Goal: Information Seeking & Learning: Learn about a topic

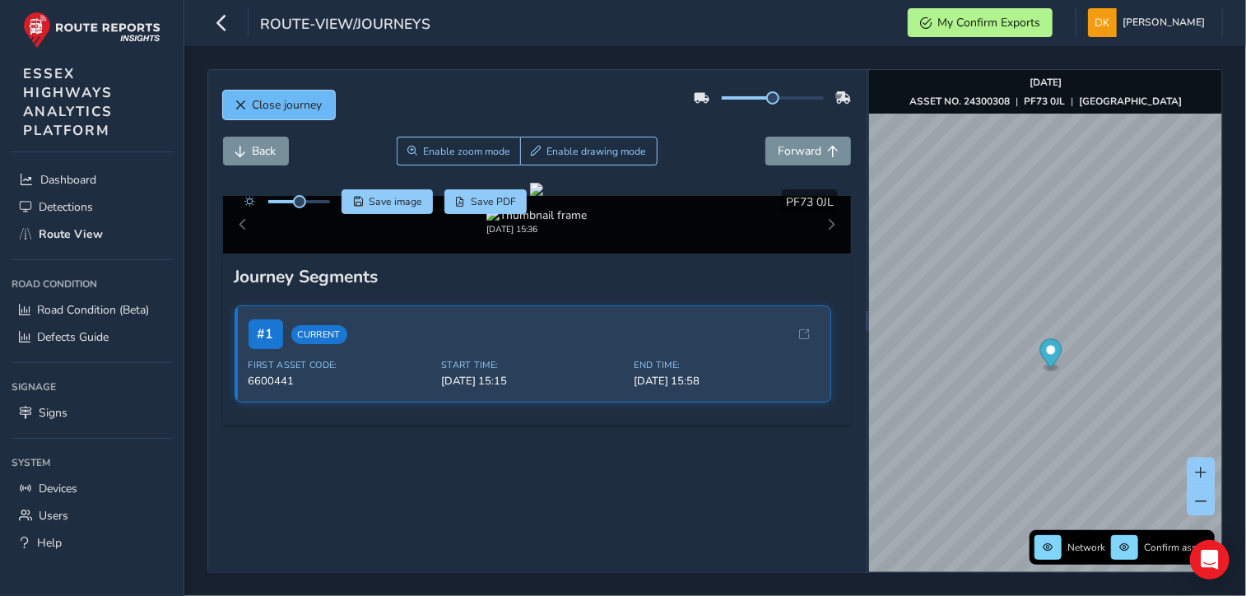
click at [251, 114] on button "Close journey" at bounding box center [279, 105] width 112 height 29
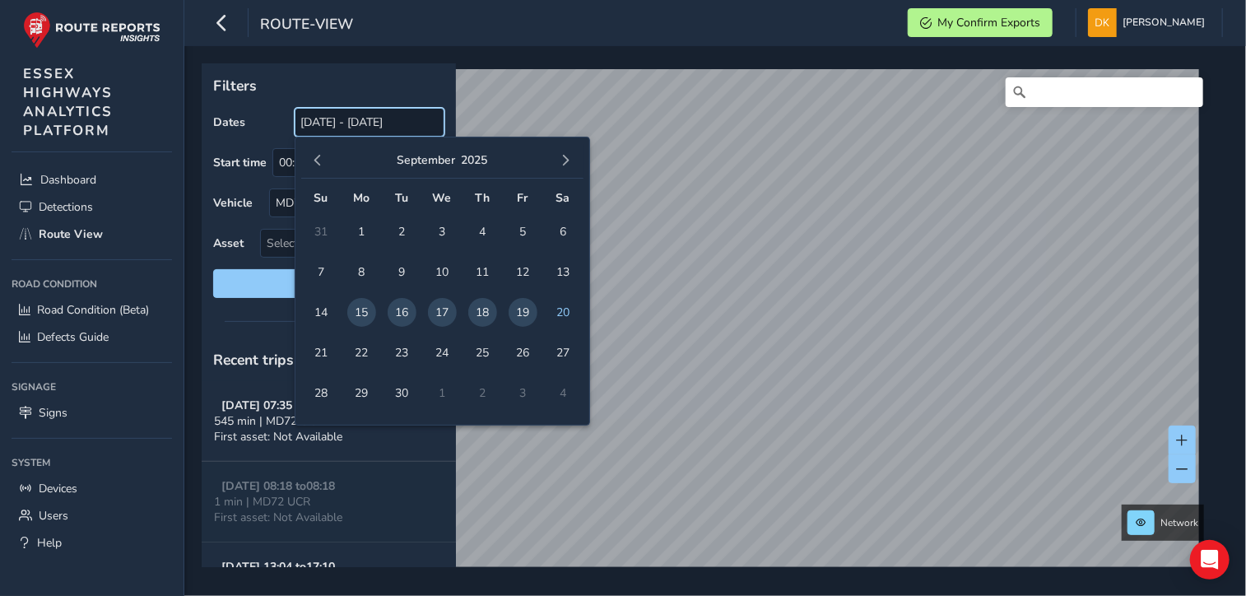
click at [327, 119] on input "[DATE] - [DATE]" at bounding box center [370, 122] width 150 height 29
click at [438, 311] on span "17" at bounding box center [442, 312] width 29 height 29
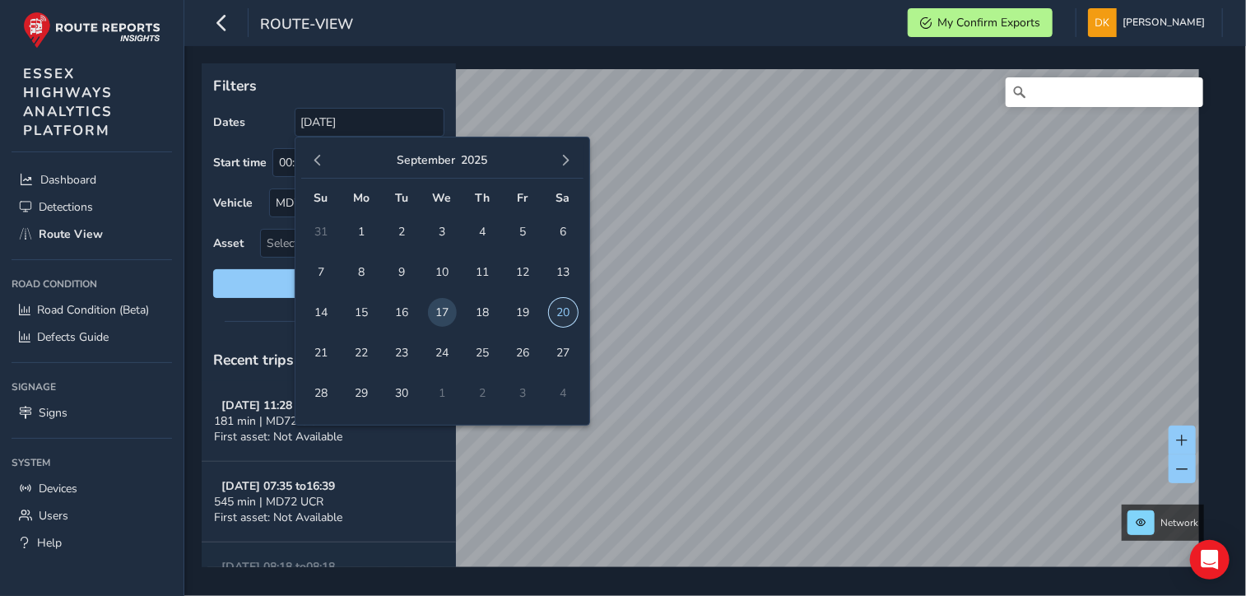
click at [572, 316] on span "20" at bounding box center [563, 312] width 29 height 29
type input "[DATE] - [DATE]"
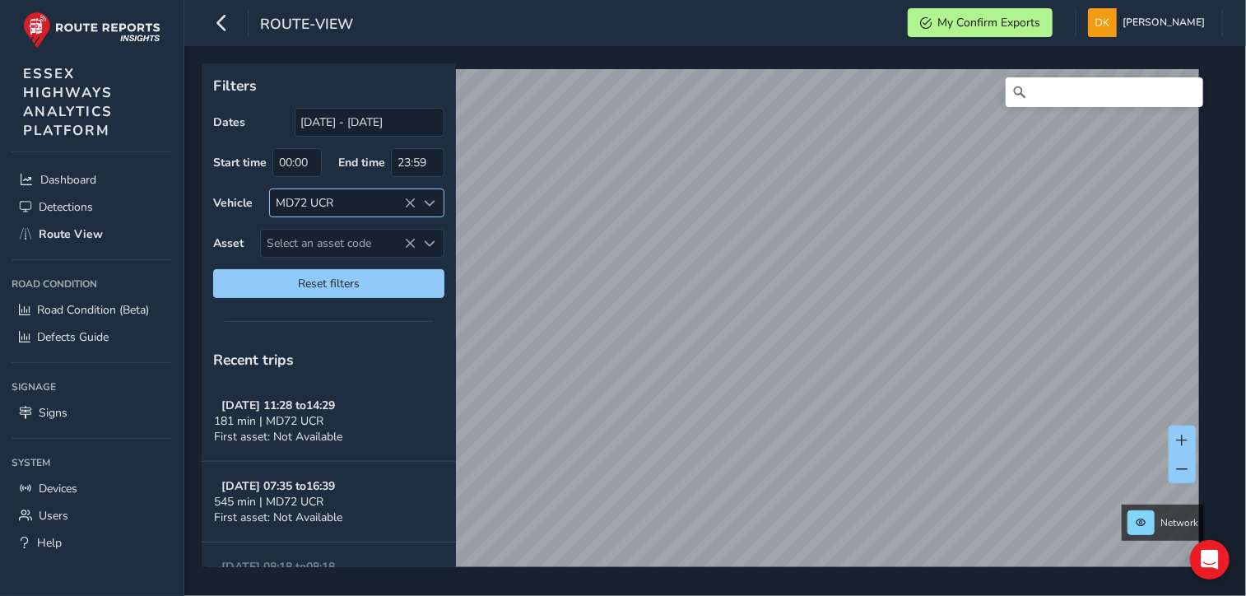
click at [413, 199] on icon at bounding box center [411, 203] width 12 height 12
click at [286, 246] on span "Select an asset code" at bounding box center [339, 243] width 156 height 27
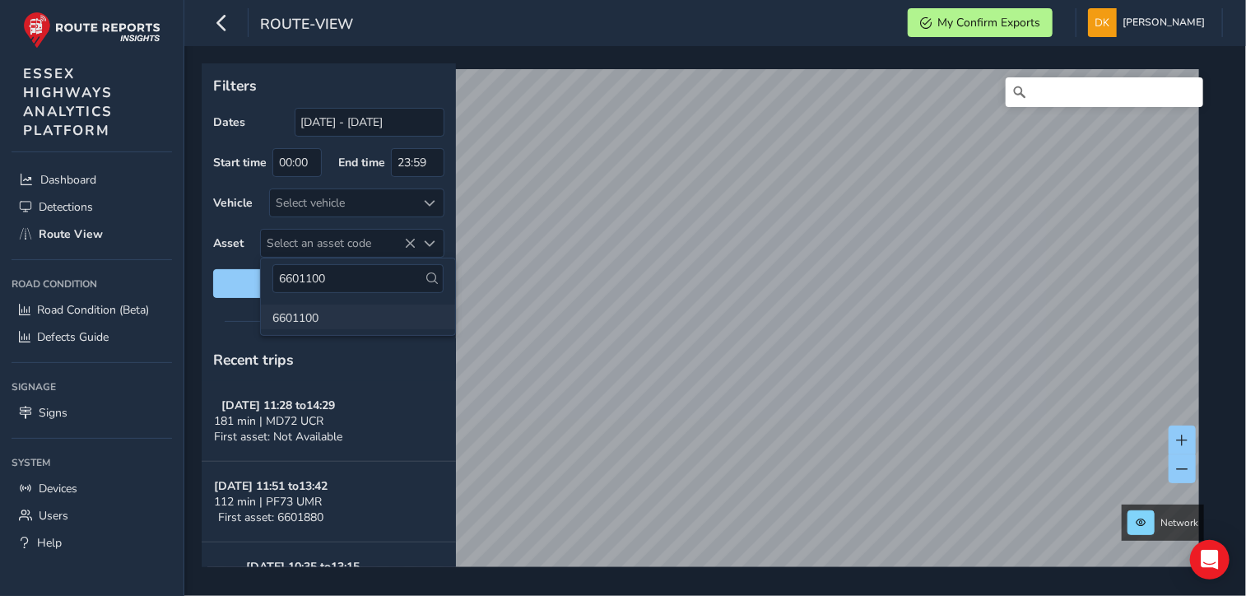
type input "6601100"
click at [309, 313] on li "6601100" at bounding box center [358, 316] width 194 height 25
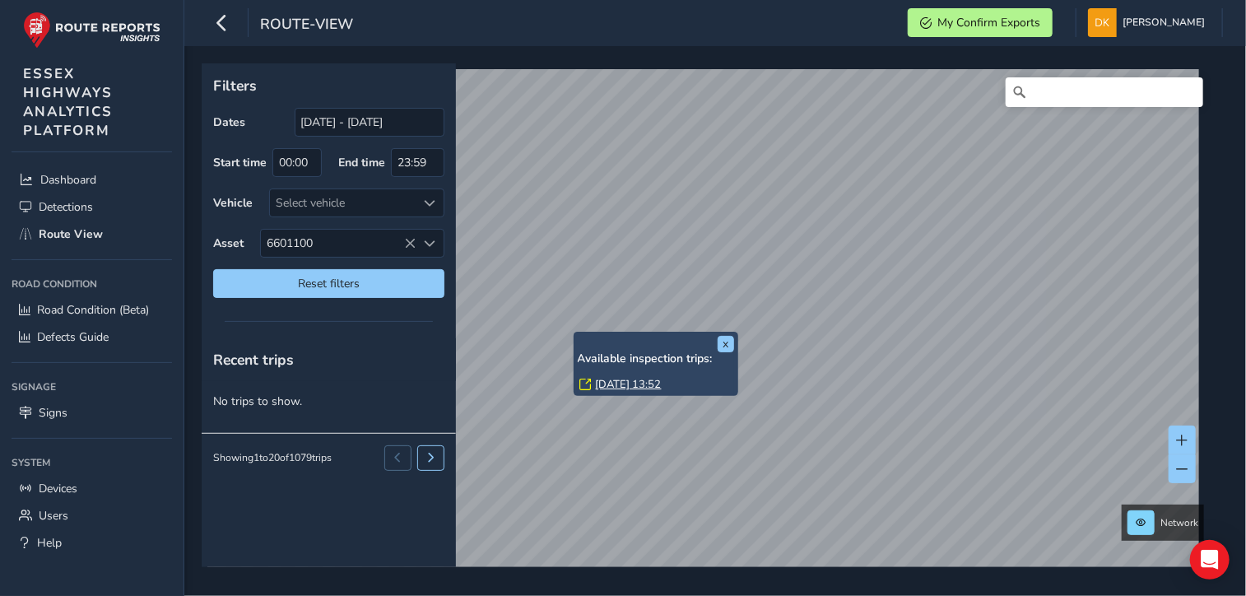
click at [620, 379] on link "[DATE] 13:52" at bounding box center [629, 384] width 66 height 15
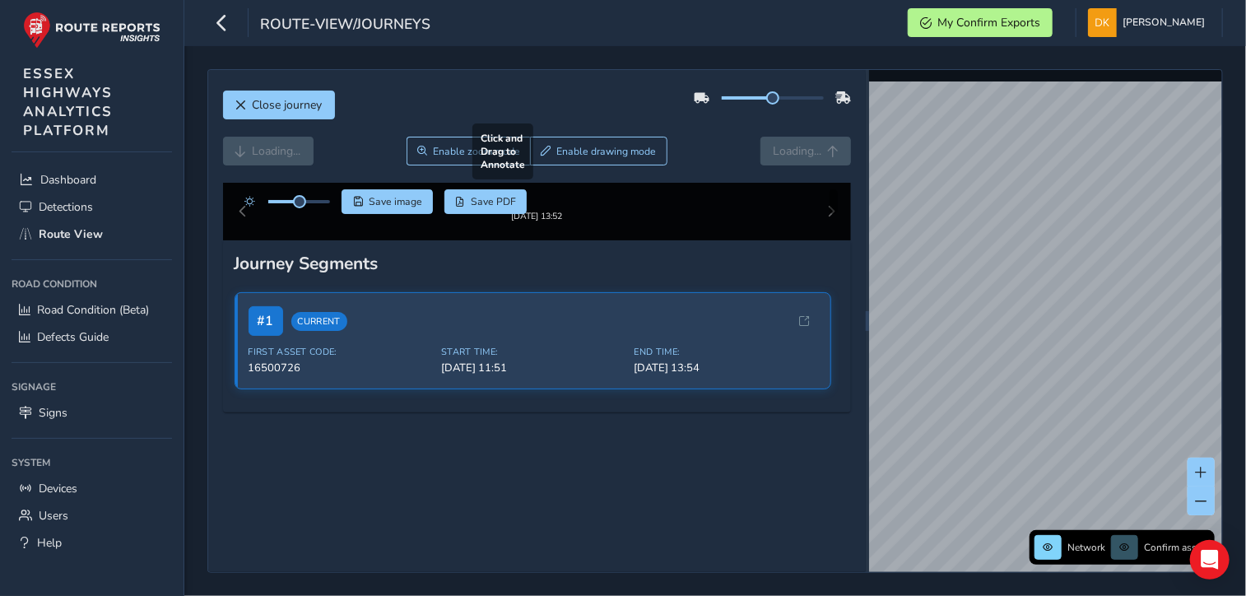
scroll to position [82, 0]
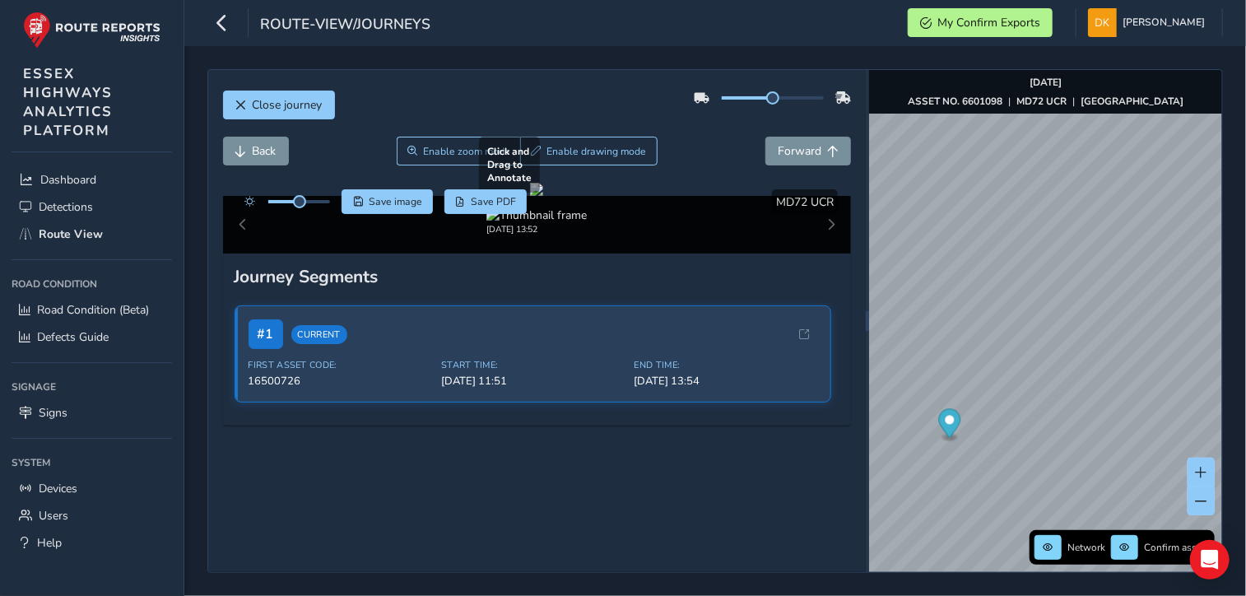
click at [543, 196] on div at bounding box center [536, 189] width 13 height 13
